Goal: Task Accomplishment & Management: Use online tool/utility

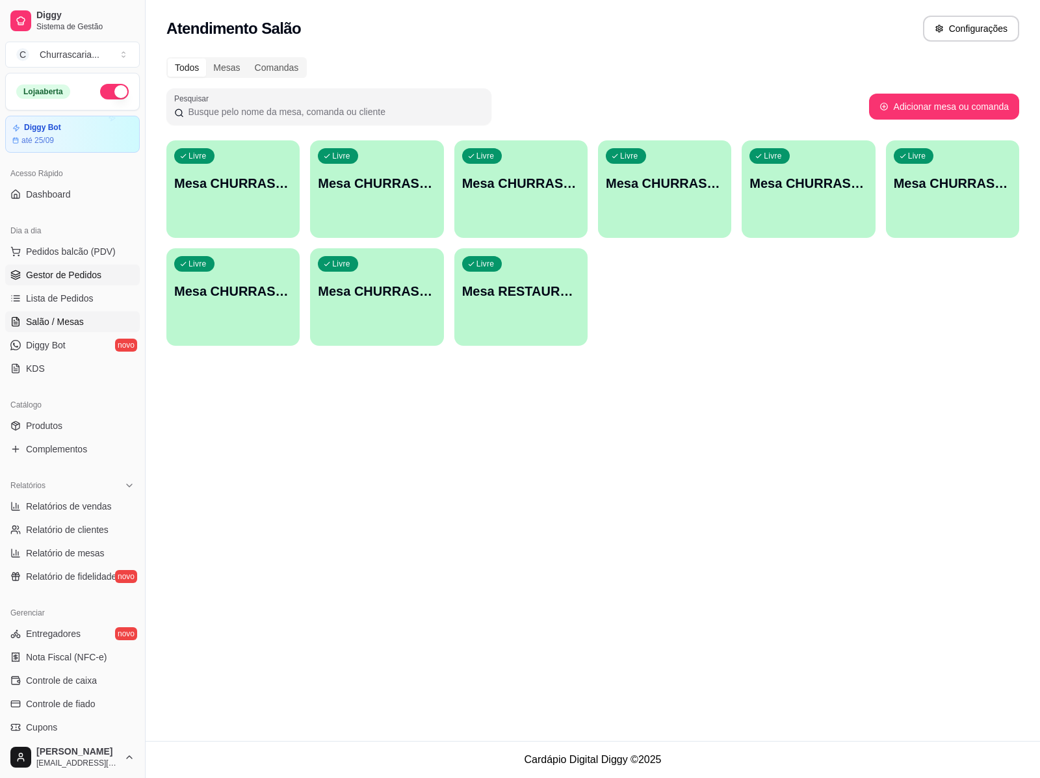
click at [60, 276] on span "Gestor de Pedidos" at bounding box center [63, 274] width 75 height 13
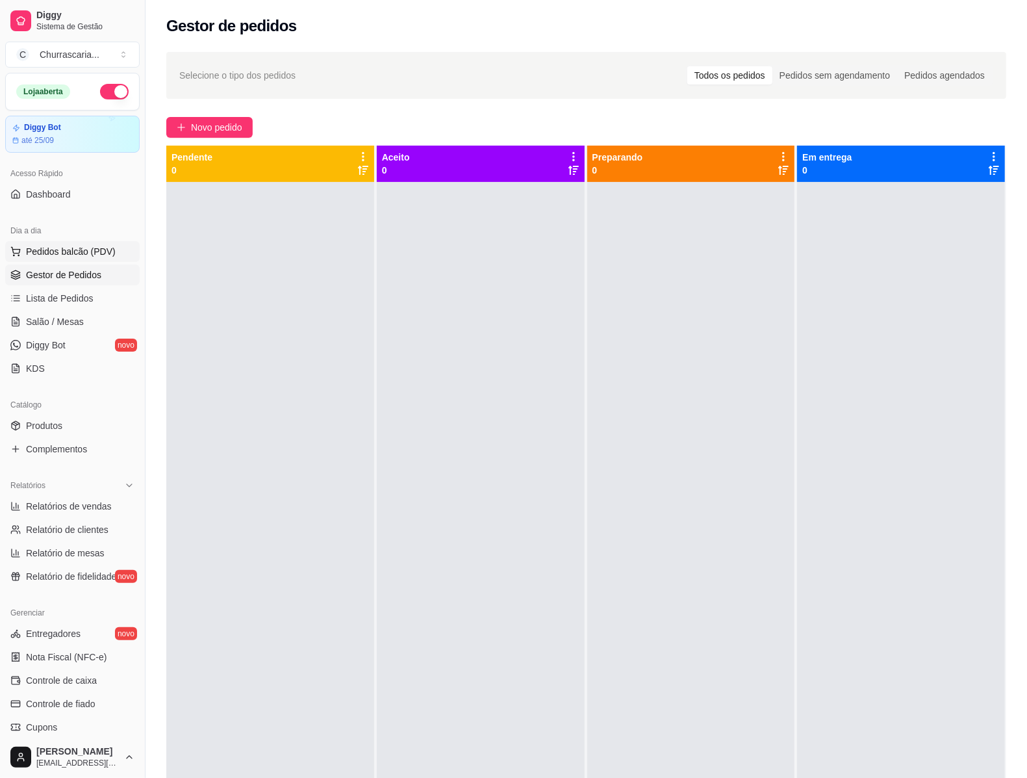
click at [83, 244] on button "Pedidos balcão (PDV)" at bounding box center [72, 251] width 134 height 21
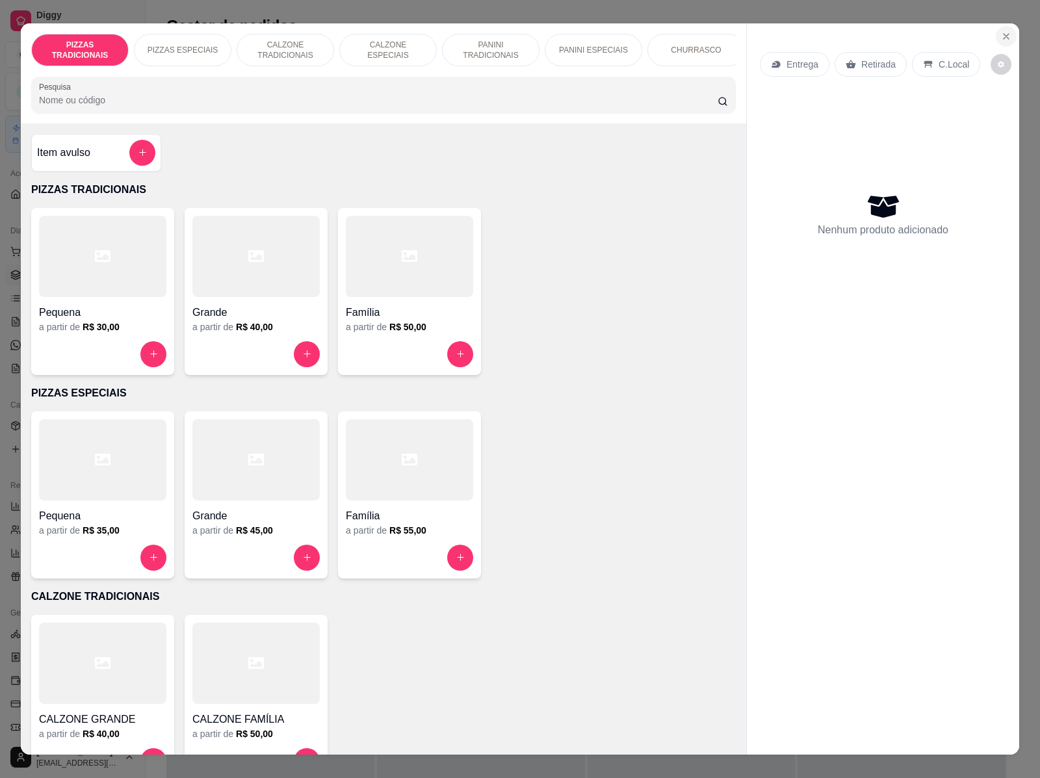
click at [1002, 31] on icon "Close" at bounding box center [1006, 36] width 10 height 10
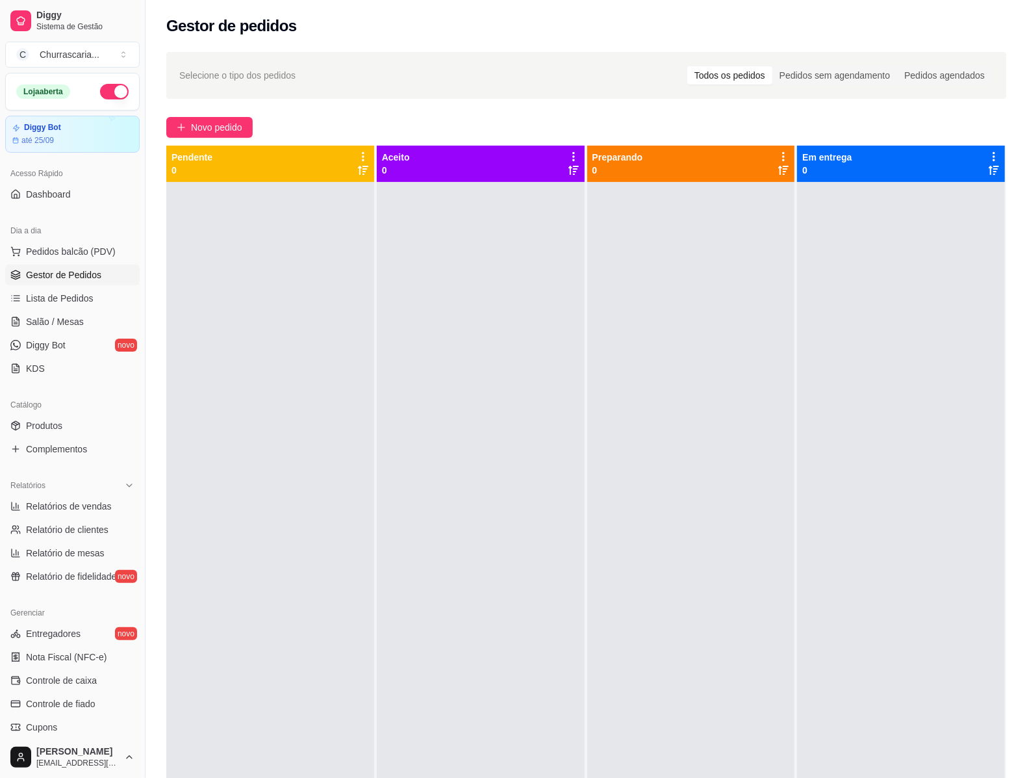
click at [505, 395] on div at bounding box center [481, 571] width 208 height 778
click at [88, 257] on span "Pedidos balcão (PDV)" at bounding box center [71, 251] width 90 height 13
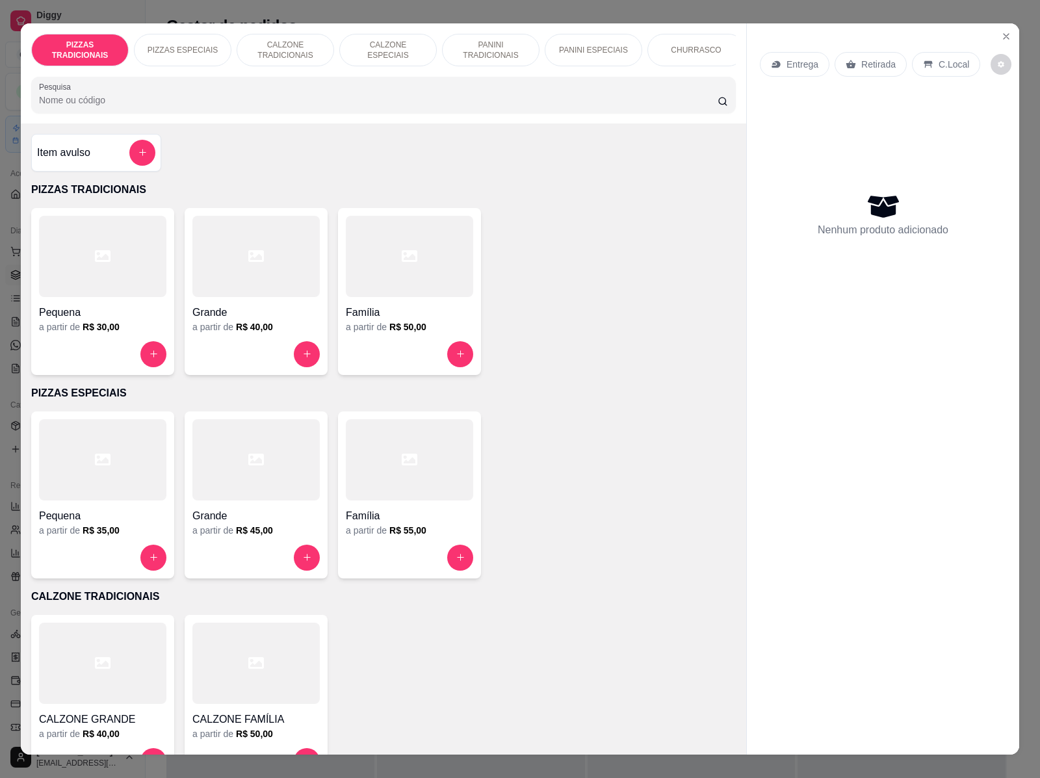
click at [95, 255] on icon at bounding box center [103, 256] width 16 height 16
